Goal: Transaction & Acquisition: Purchase product/service

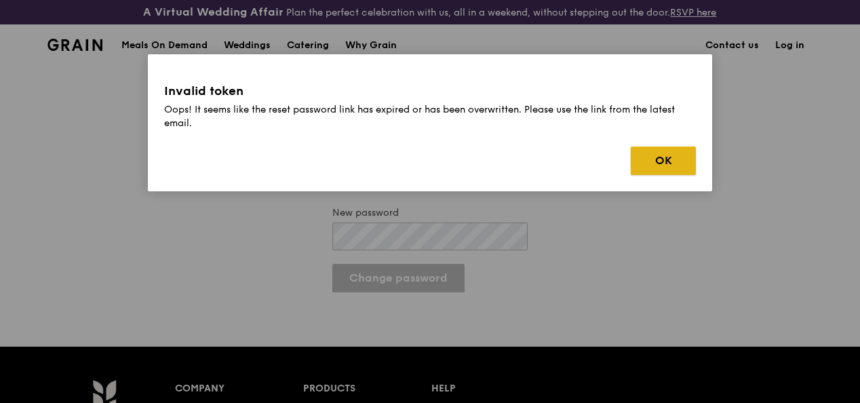
click at [653, 159] on button "OK" at bounding box center [663, 161] width 65 height 28
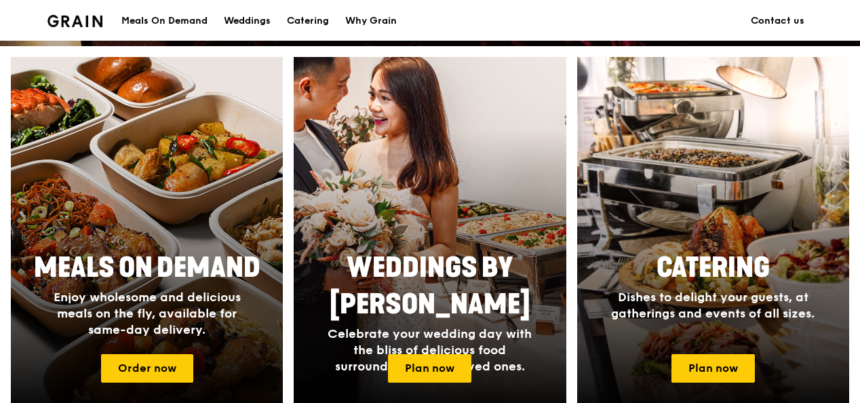
scroll to position [543, 0]
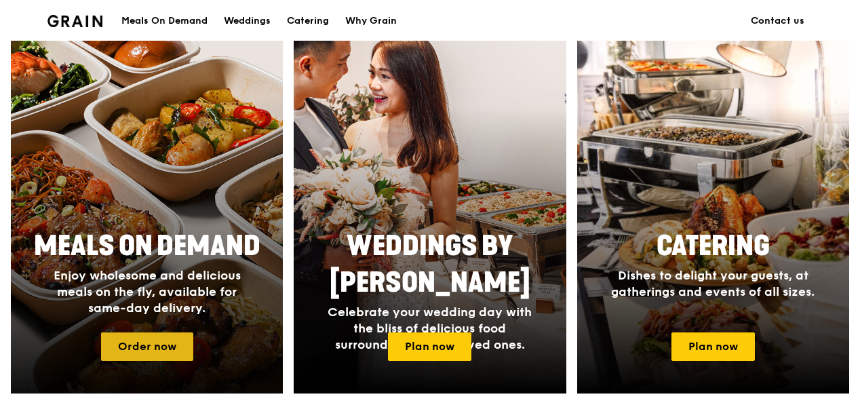
click at [137, 354] on link "Order now" at bounding box center [147, 346] width 92 height 28
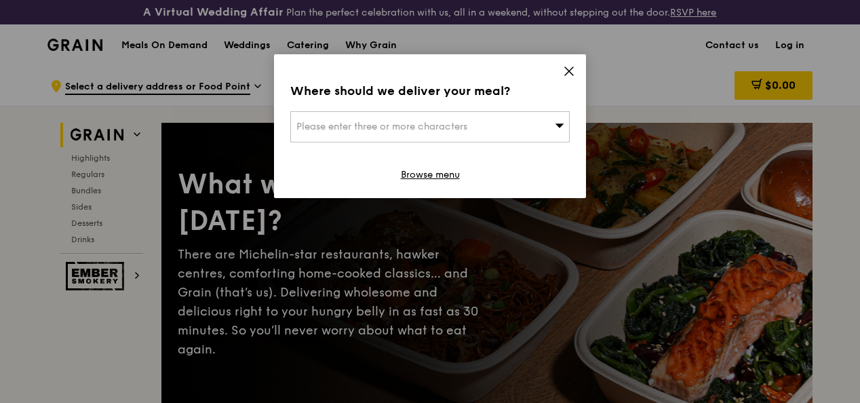
click at [563, 124] on icon at bounding box center [560, 125] width 9 height 4
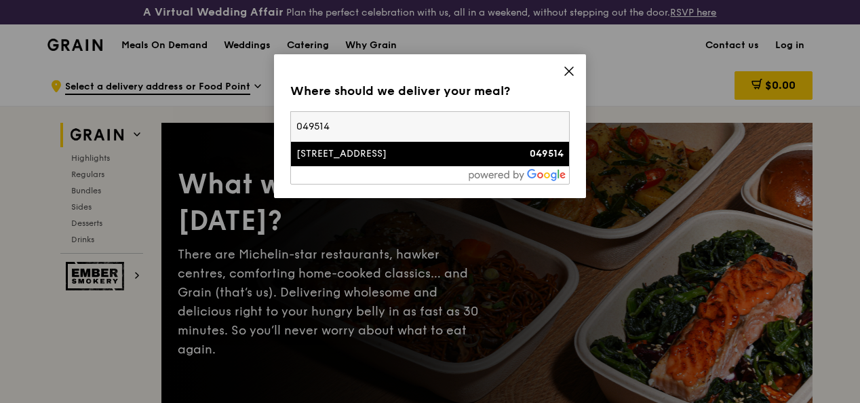
type input "049514"
click at [372, 149] on div "[STREET_ADDRESS]" at bounding box center [396, 154] width 201 height 14
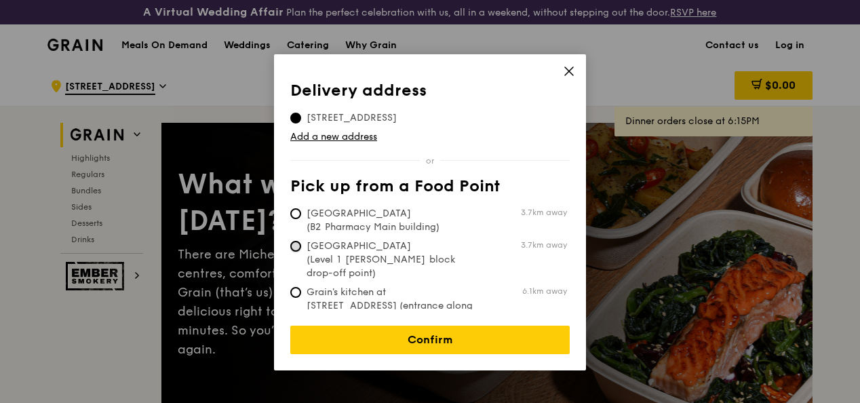
click at [292, 244] on input "[GEOGRAPHIC_DATA] (Level 1 [PERSON_NAME] block drop-off point) 3.7km away" at bounding box center [295, 246] width 11 height 11
radio input "true"
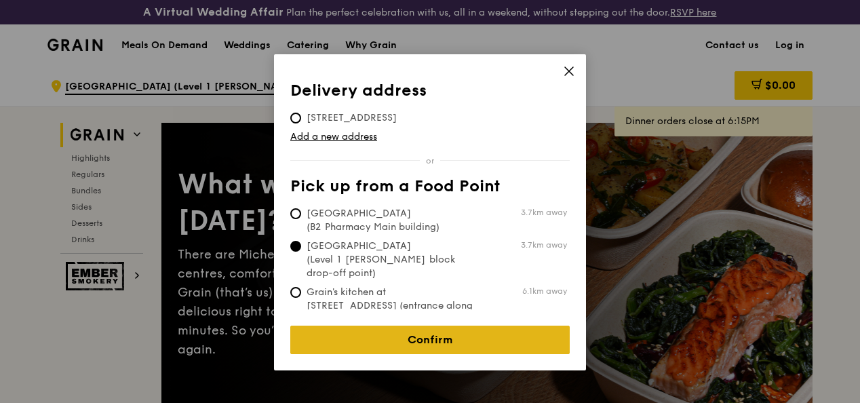
click at [419, 328] on link "Confirm" at bounding box center [429, 340] width 279 height 28
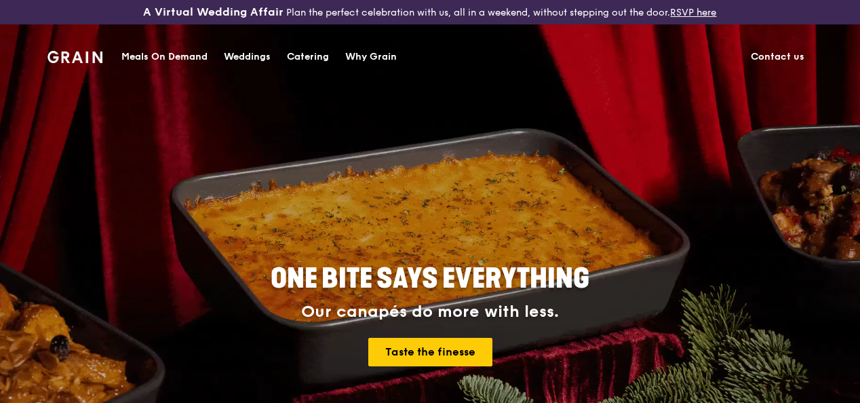
click at [163, 54] on div "Meals On Demand" at bounding box center [164, 57] width 86 height 41
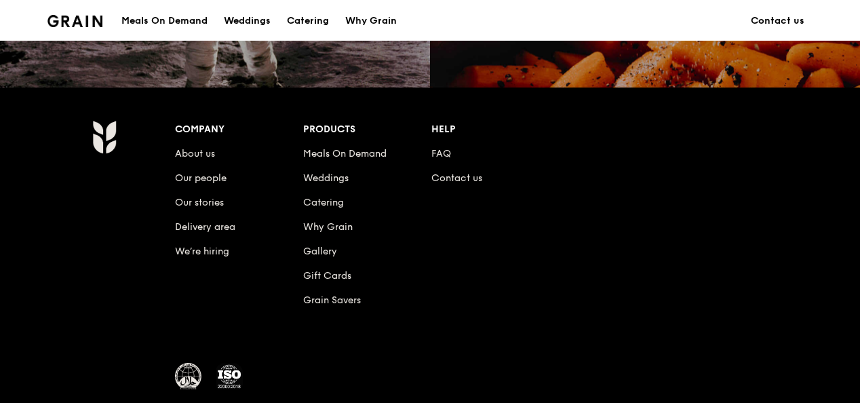
scroll to position [1357, 0]
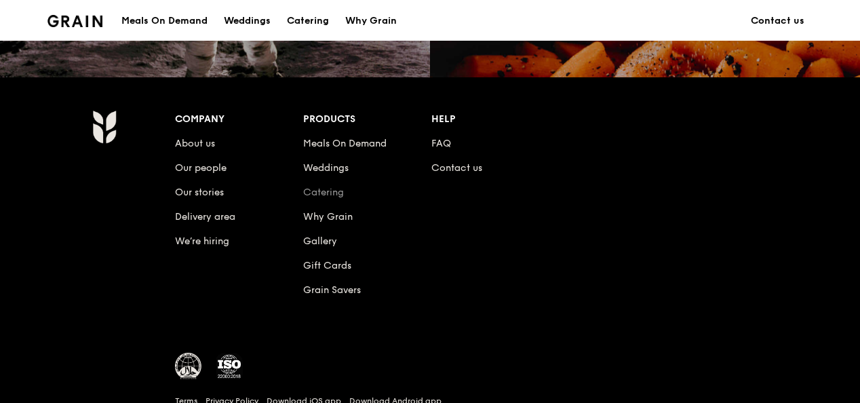
click at [316, 198] on link "Catering" at bounding box center [323, 193] width 41 height 12
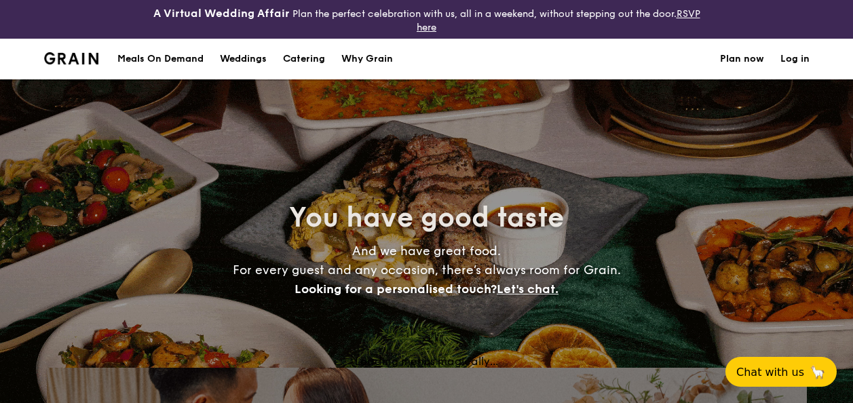
select select
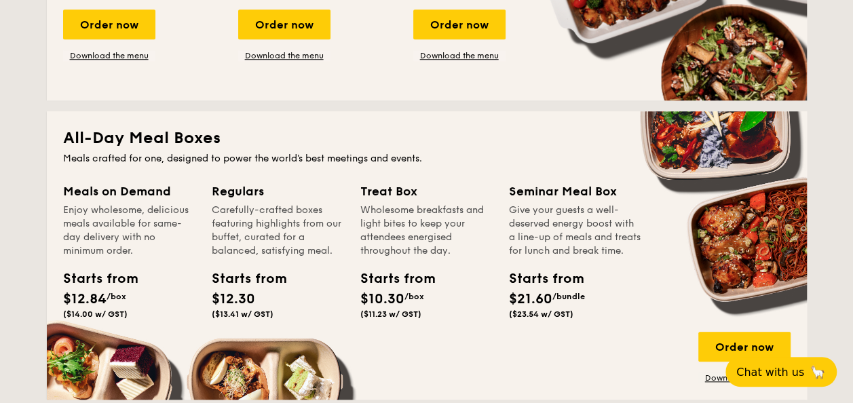
scroll to position [610, 0]
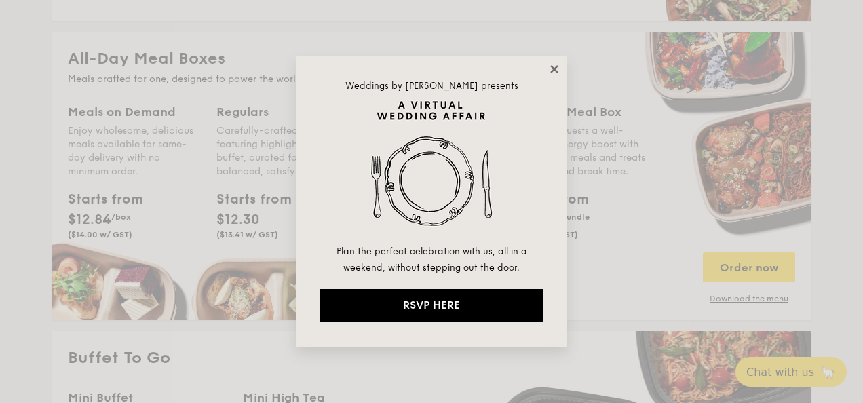
click at [553, 71] on icon at bounding box center [553, 68] width 7 height 7
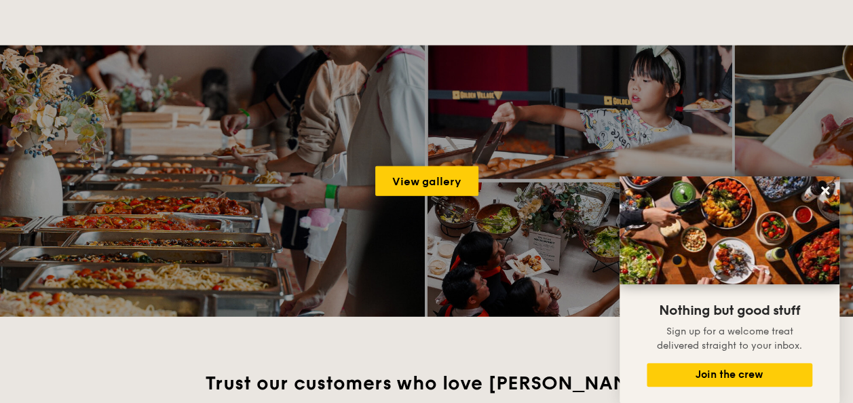
scroll to position [1899, 0]
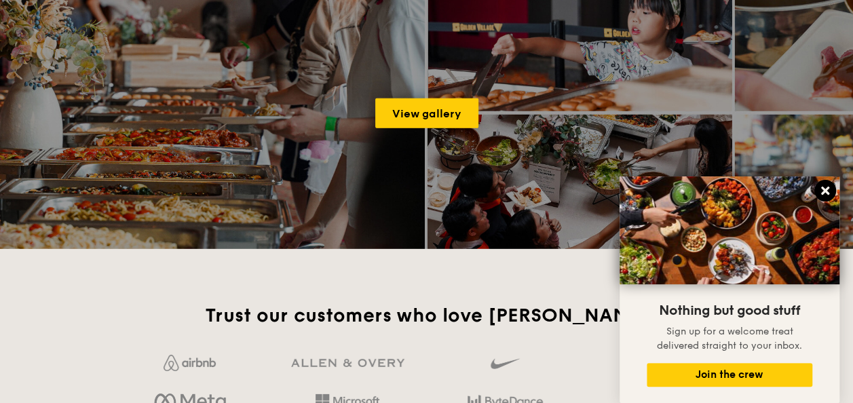
click at [821, 187] on icon at bounding box center [825, 191] width 8 height 8
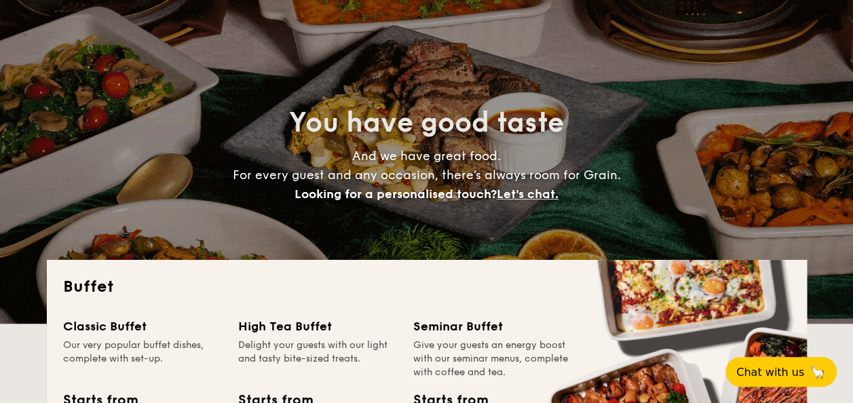
scroll to position [0, 0]
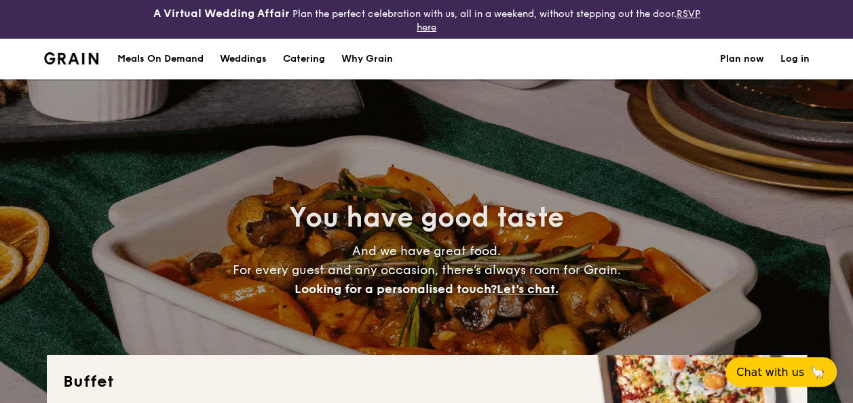
click at [792, 58] on link "Log in" at bounding box center [794, 59] width 29 height 41
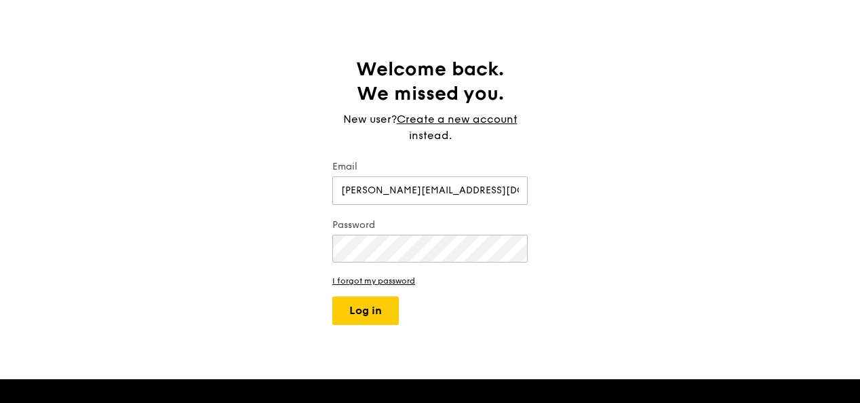
scroll to position [136, 0]
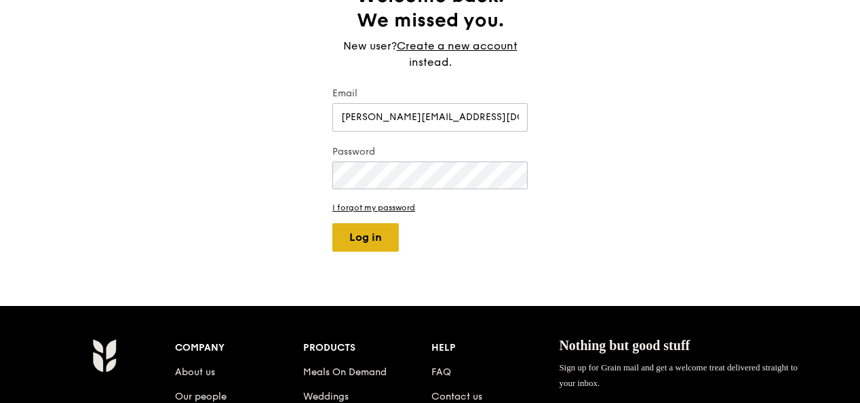
type input "clara.simbar@klm.com"
click at [364, 252] on button "Log in" at bounding box center [365, 237] width 66 height 28
click at [349, 212] on link "I forgot my password" at bounding box center [429, 207] width 195 height 9
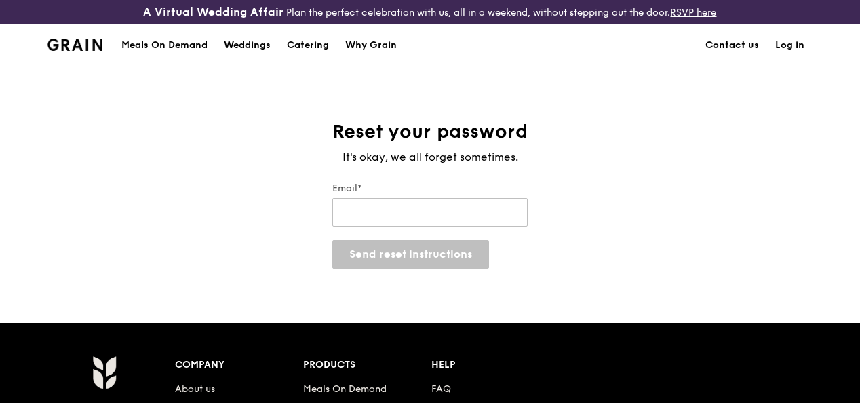
click at [788, 56] on link "Log in" at bounding box center [789, 45] width 45 height 41
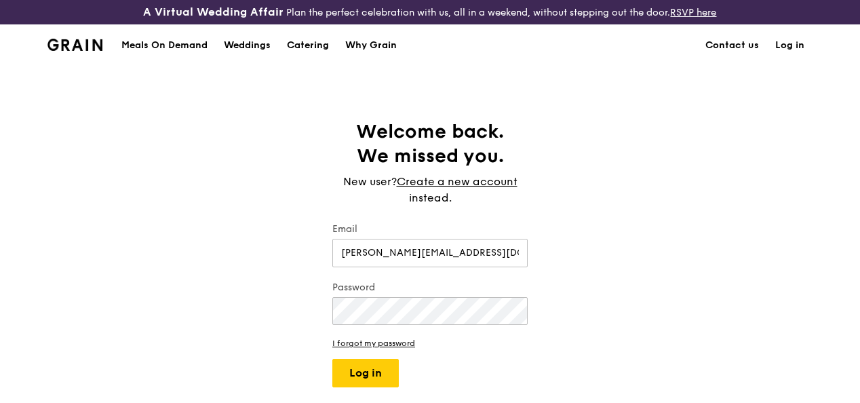
type input "clara.simbar@klm.com"
drag, startPoint x: 633, startPoint y: 229, endPoint x: 627, endPoint y: 233, distance: 7.7
click at [633, 229] on div "Welcome back. We missed you. New user? Create a new account instead. Email clar…" at bounding box center [430, 253] width 860 height 268
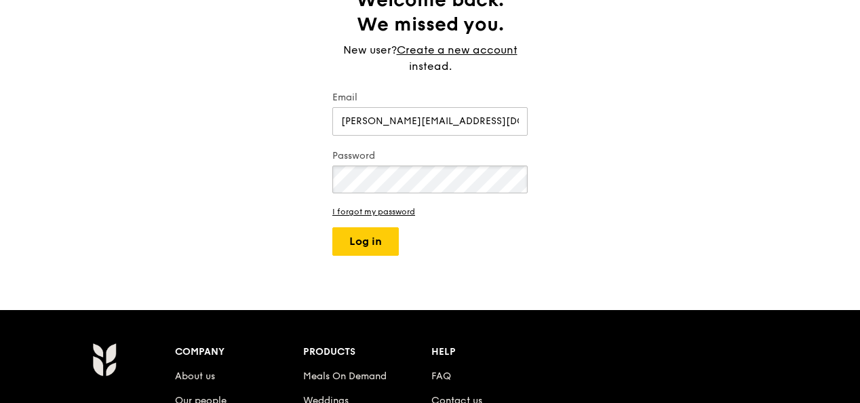
scroll to position [136, 0]
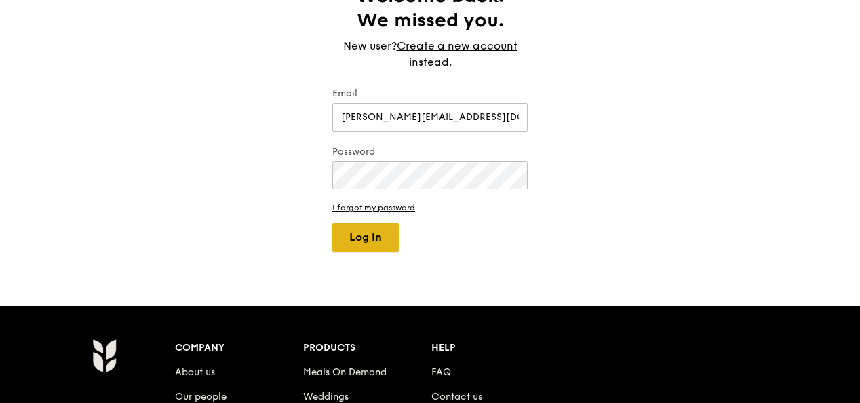
click at [364, 246] on button "Log in" at bounding box center [365, 237] width 66 height 28
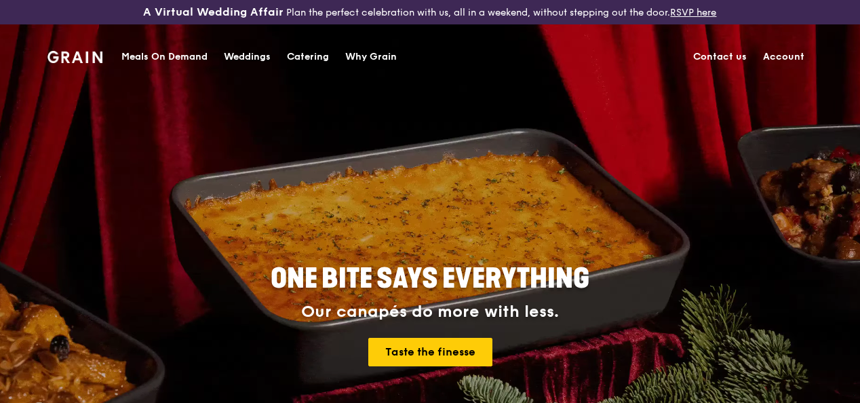
click at [180, 54] on div "Meals On Demand" at bounding box center [164, 57] width 86 height 41
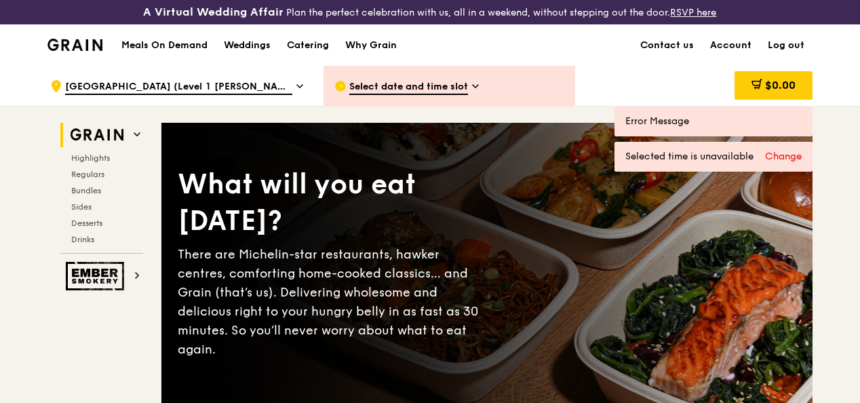
click at [777, 163] on div "Change" at bounding box center [783, 157] width 37 height 14
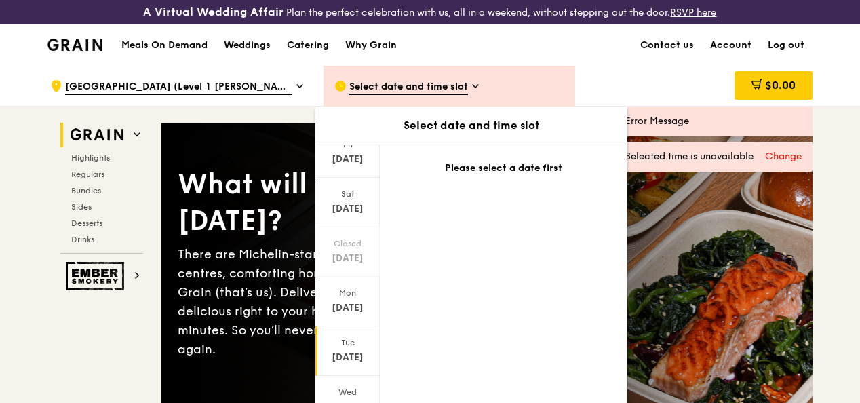
scroll to position [157, 0]
click at [346, 343] on div "Wed" at bounding box center [347, 337] width 60 height 11
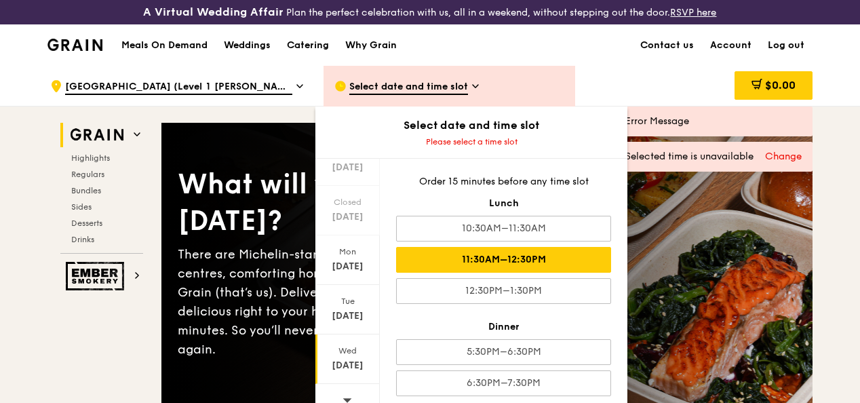
click at [522, 266] on div "11:30AM–12:30PM" at bounding box center [503, 260] width 215 height 26
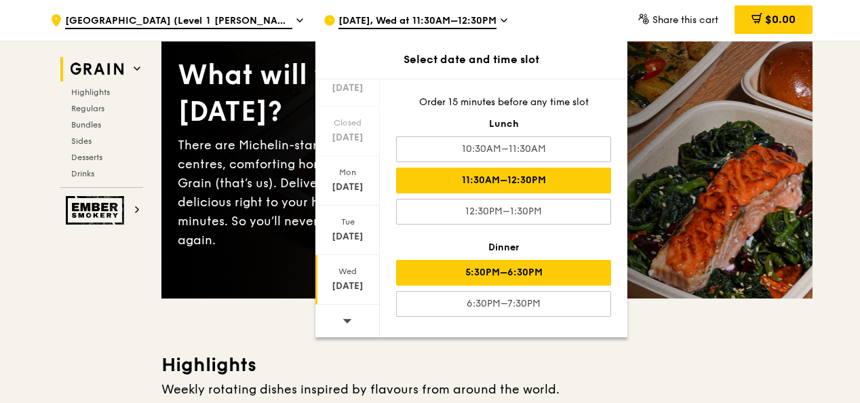
scroll to position [136, 0]
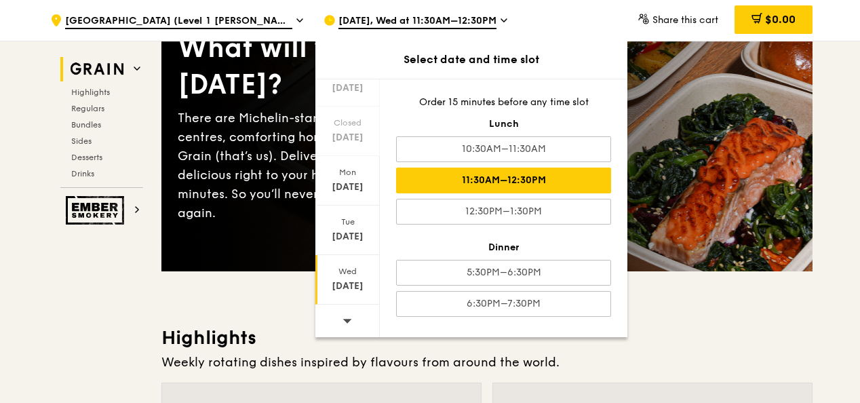
click at [351, 275] on div "Wed Sep 24" at bounding box center [347, 280] width 64 height 50
click at [697, 260] on div "What will you eat today? There are Michelin-star restaurants, hawker centres, c…" at bounding box center [486, 128] width 651 height 285
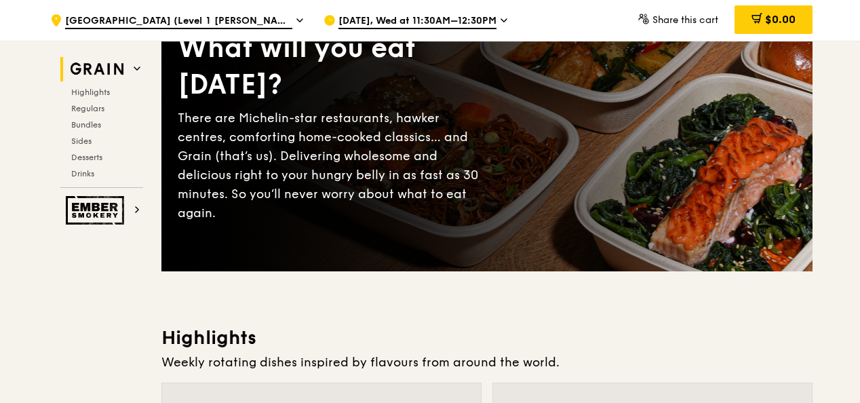
click at [298, 19] on icon at bounding box center [299, 20] width 7 height 12
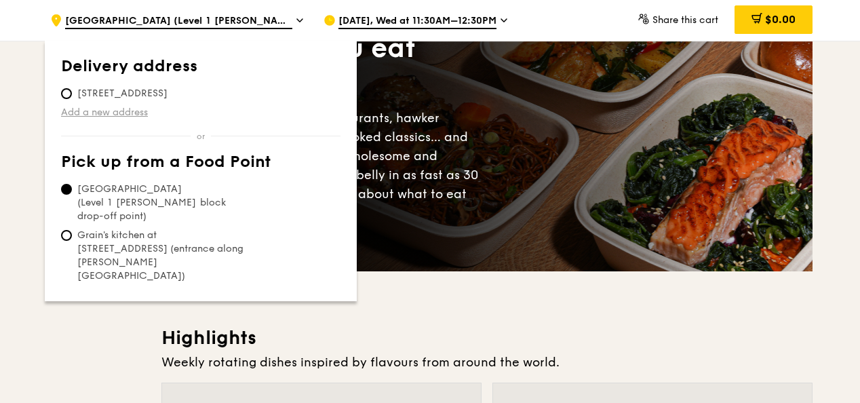
click at [92, 113] on link "Add a new address" at bounding box center [200, 113] width 279 height 14
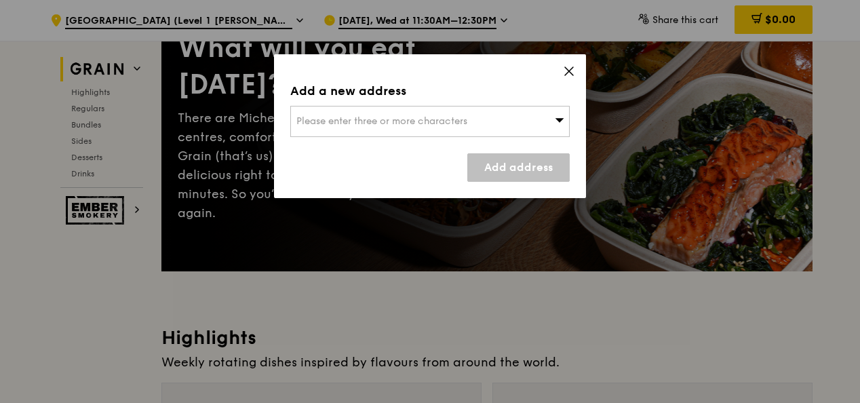
click at [567, 69] on icon at bounding box center [569, 71] width 8 height 8
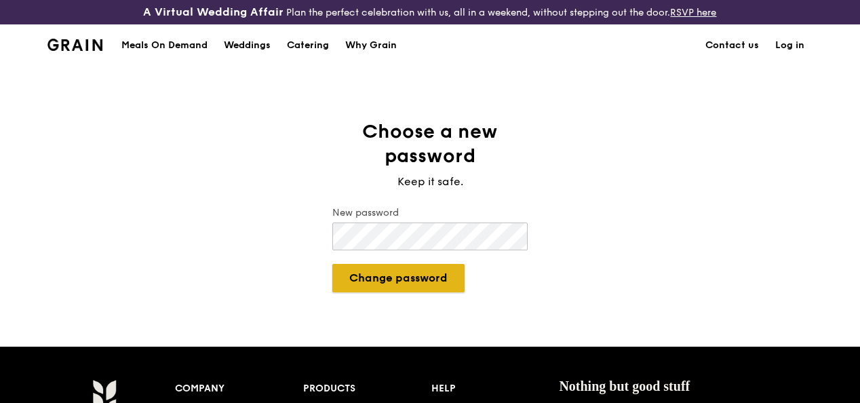
click at [385, 291] on button "Change password" at bounding box center [398, 278] width 132 height 28
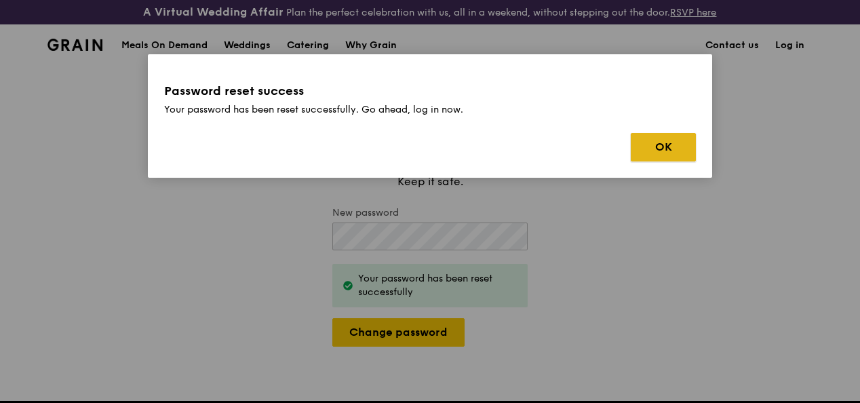
click at [674, 147] on button "OK" at bounding box center [663, 147] width 65 height 28
